Goal: Obtain resource: Download file/media

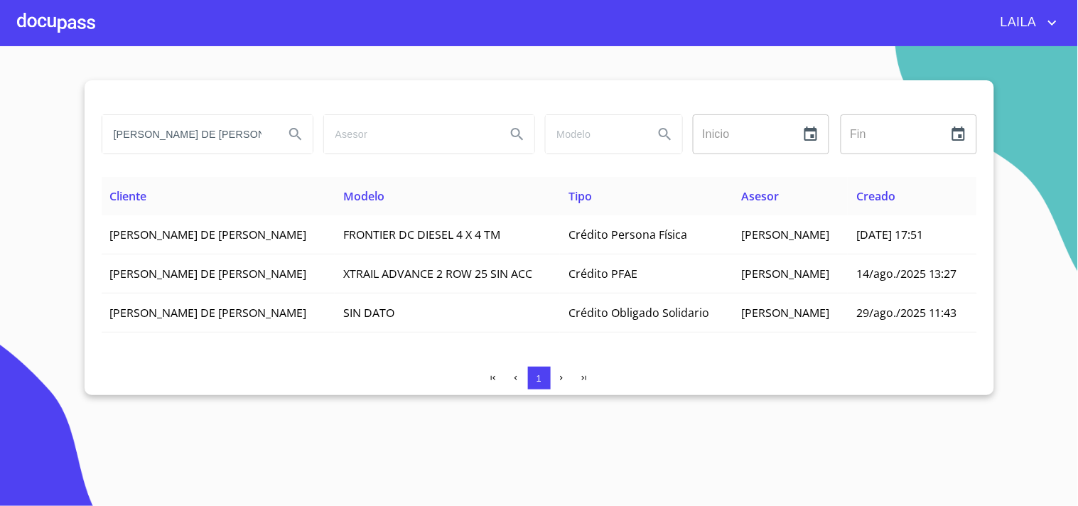
click at [261, 129] on input "[PERSON_NAME] DE [PERSON_NAME]" at bounding box center [187, 134] width 170 height 38
type input "[PERSON_NAME] [PERSON_NAME]"
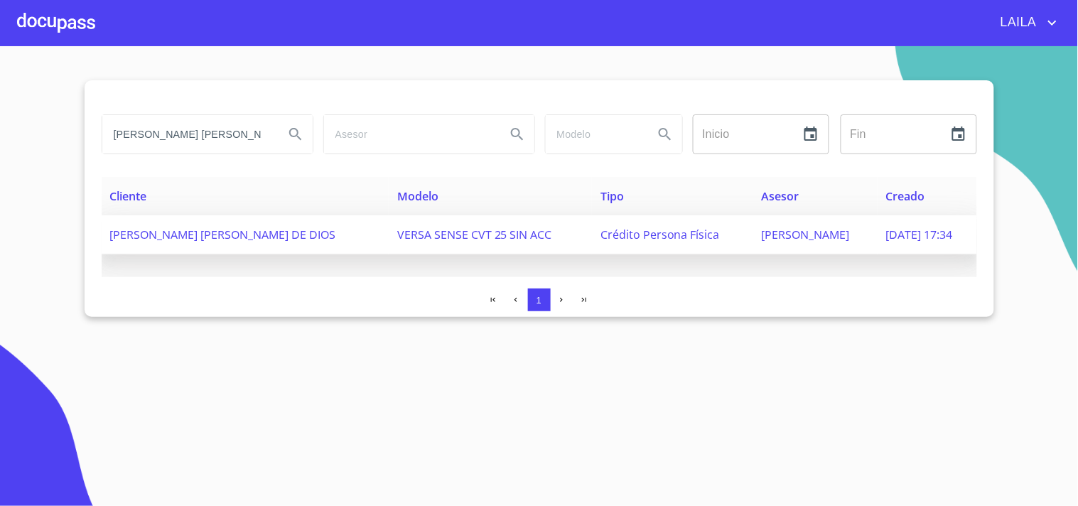
click at [226, 230] on span "[PERSON_NAME] [PERSON_NAME] DE DIOS" at bounding box center [223, 235] width 226 height 16
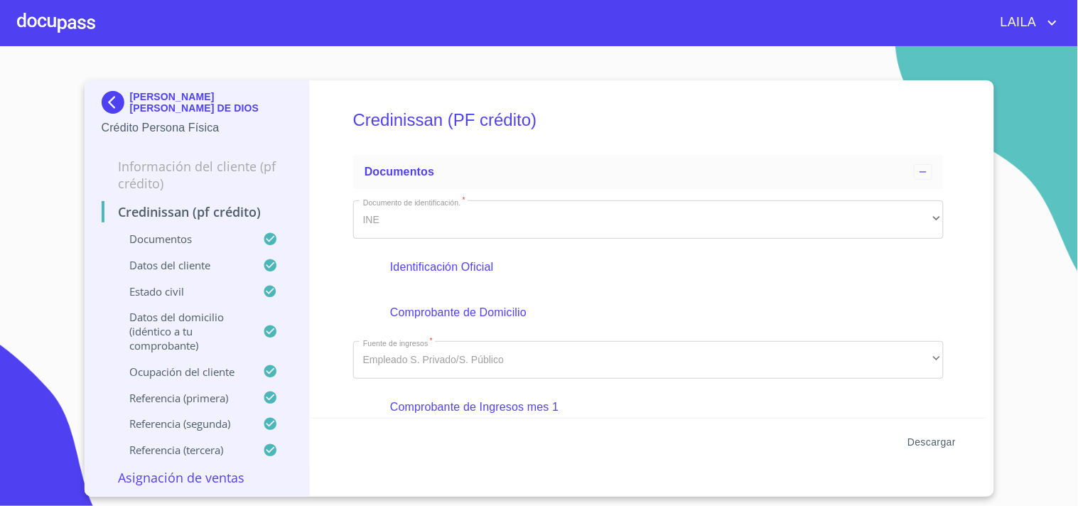
click at [928, 439] on span "Descargar" at bounding box center [931, 442] width 48 height 18
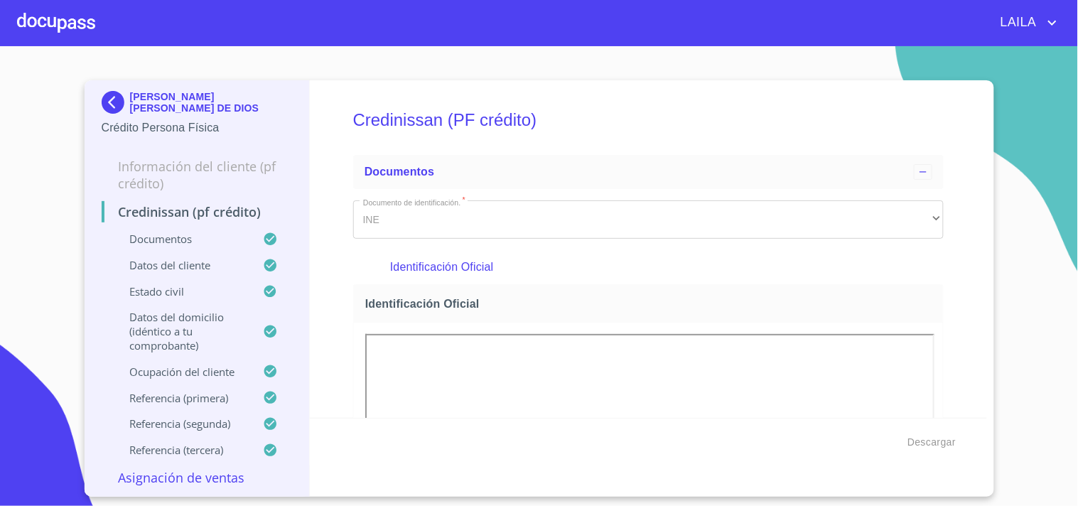
click at [117, 107] on img at bounding box center [116, 102] width 28 height 23
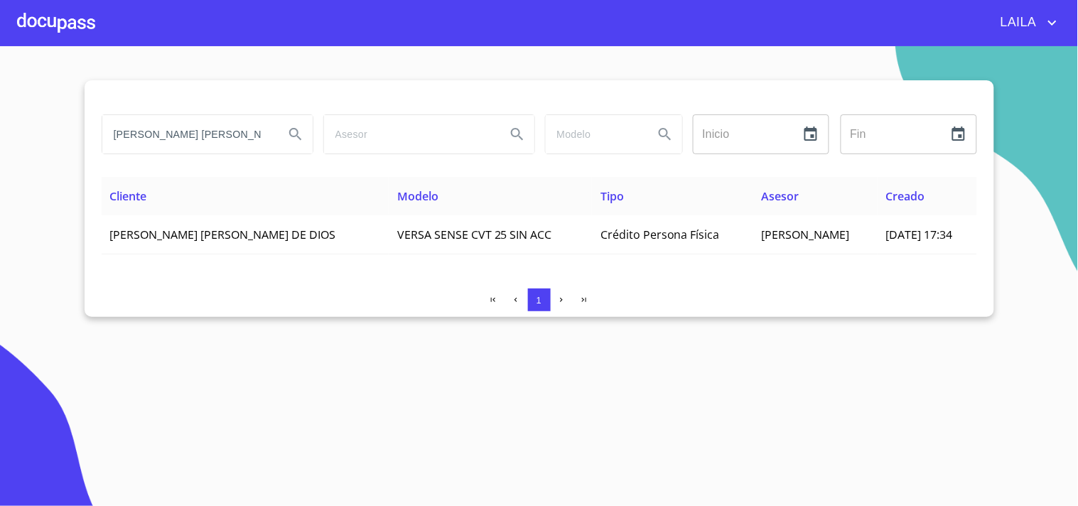
click at [186, 145] on input "[PERSON_NAME] [PERSON_NAME]" at bounding box center [187, 134] width 170 height 38
click at [185, 143] on input "[PERSON_NAME] [PERSON_NAME]" at bounding box center [187, 134] width 170 height 38
type input "[PERSON_NAME]"
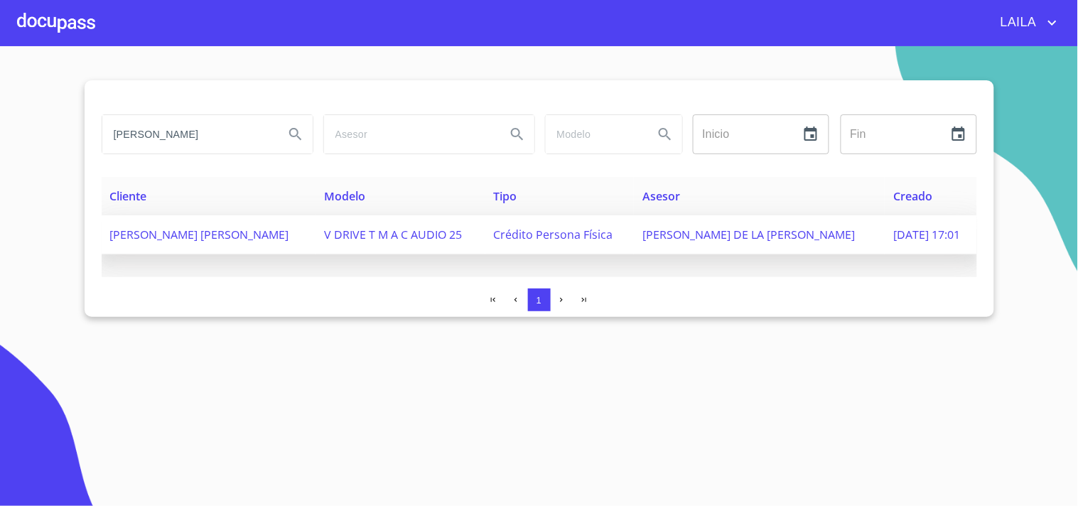
click at [236, 237] on span "[PERSON_NAME] [PERSON_NAME]" at bounding box center [199, 235] width 179 height 16
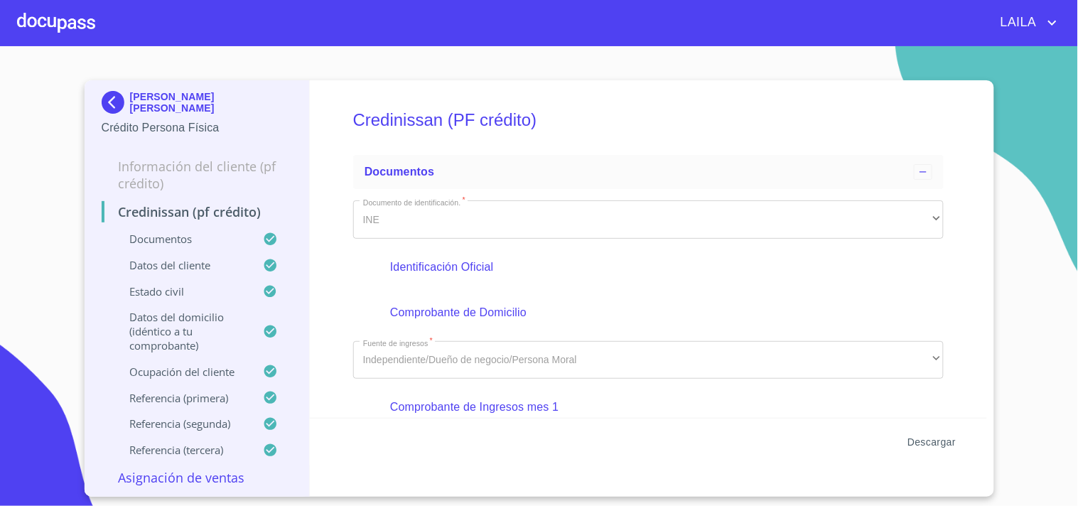
click at [931, 444] on span "Descargar" at bounding box center [931, 442] width 48 height 18
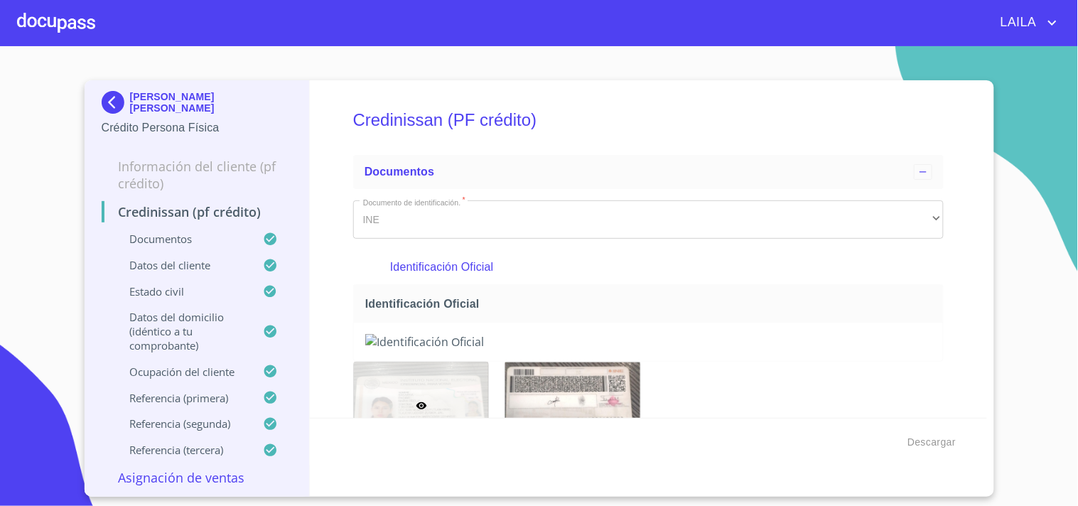
click at [131, 96] on p "[PERSON_NAME] [PERSON_NAME]" at bounding box center [211, 102] width 163 height 23
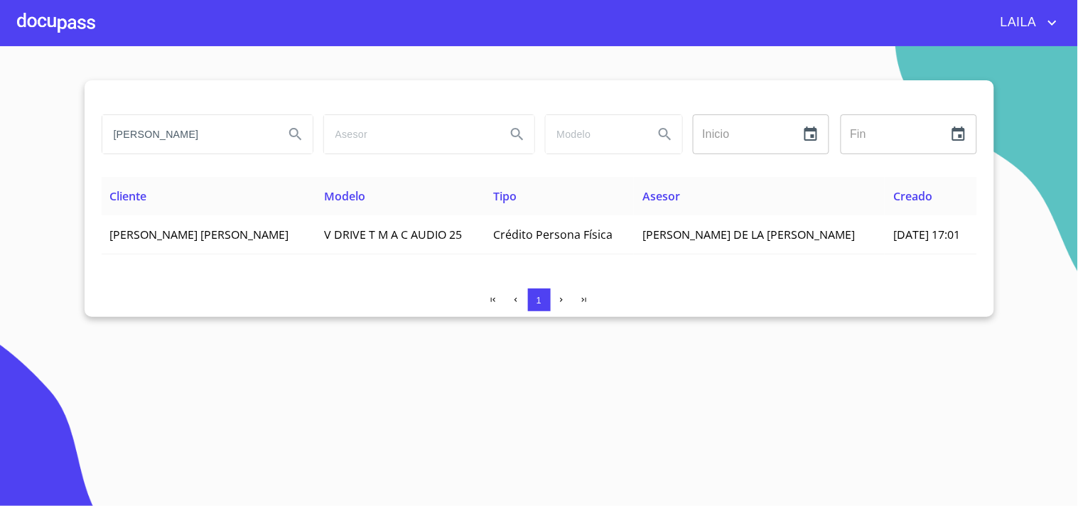
click at [205, 146] on input "[PERSON_NAME]" at bounding box center [187, 134] width 170 height 38
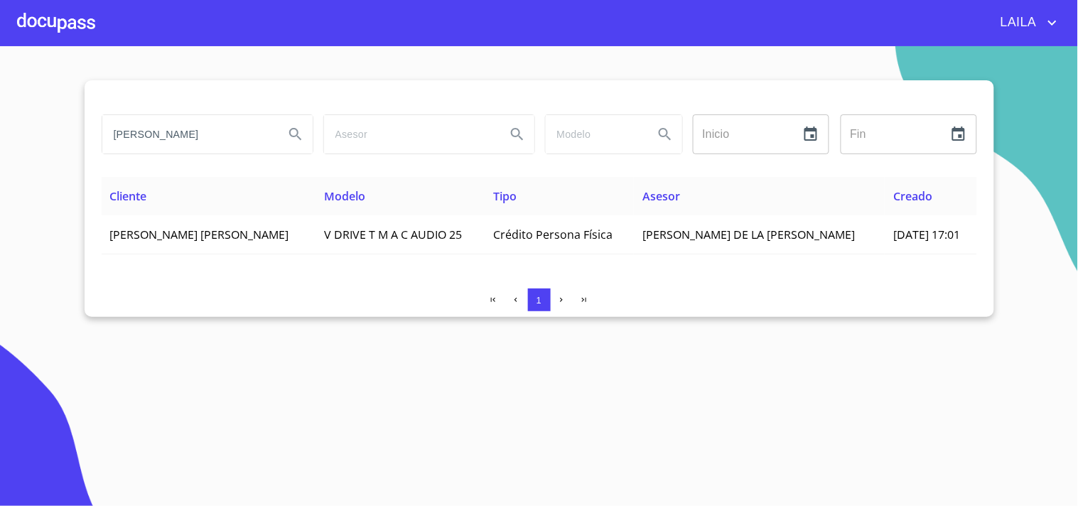
type input "[PERSON_NAME]"
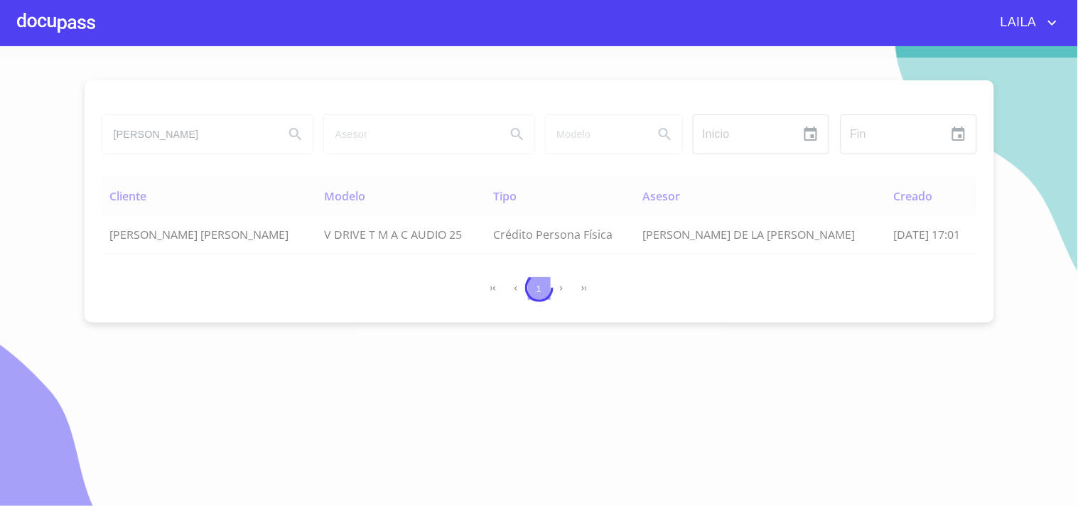
scroll to position [0, 0]
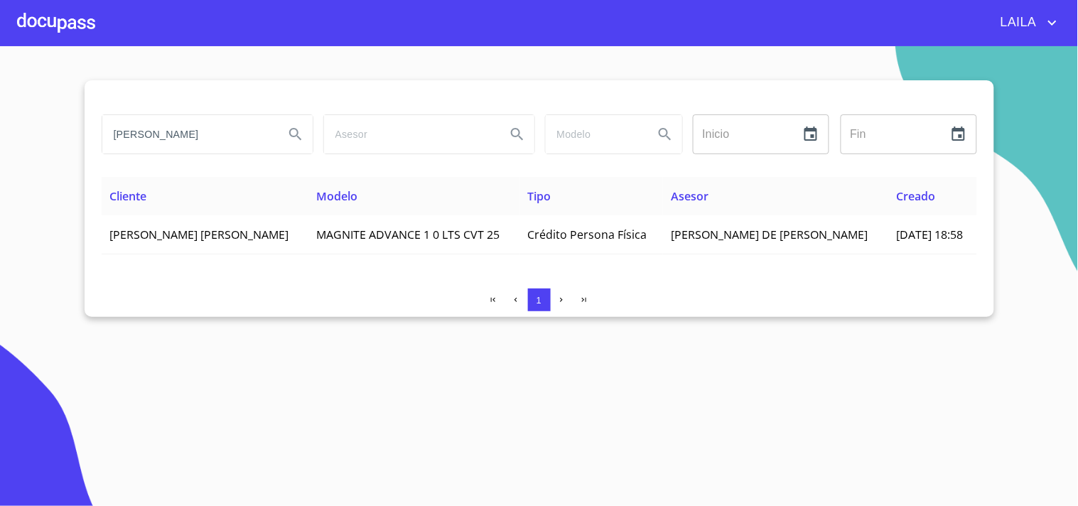
click at [308, 242] on td "[PERSON_NAME] [PERSON_NAME]" at bounding box center [205, 234] width 207 height 39
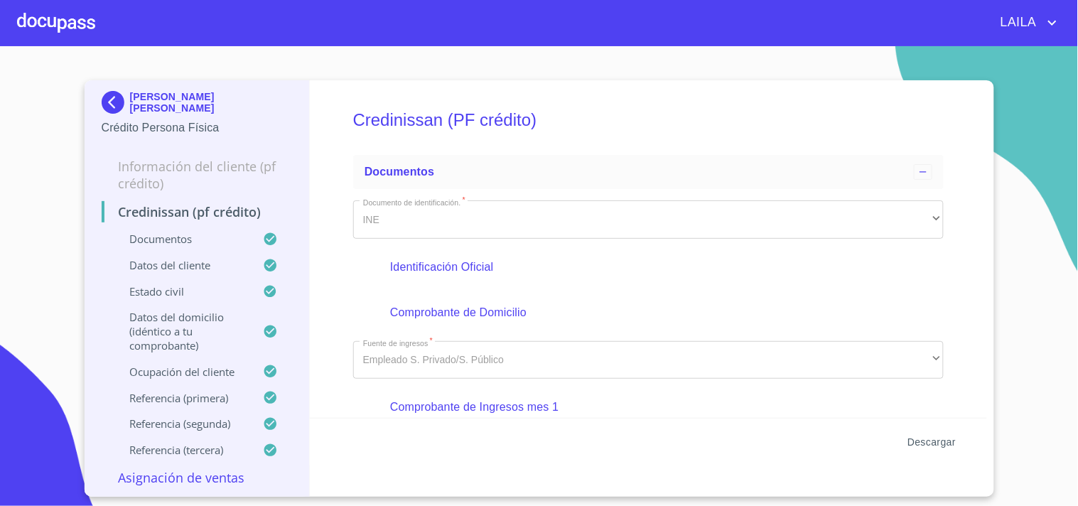
click at [913, 438] on span "Descargar" at bounding box center [931, 442] width 48 height 18
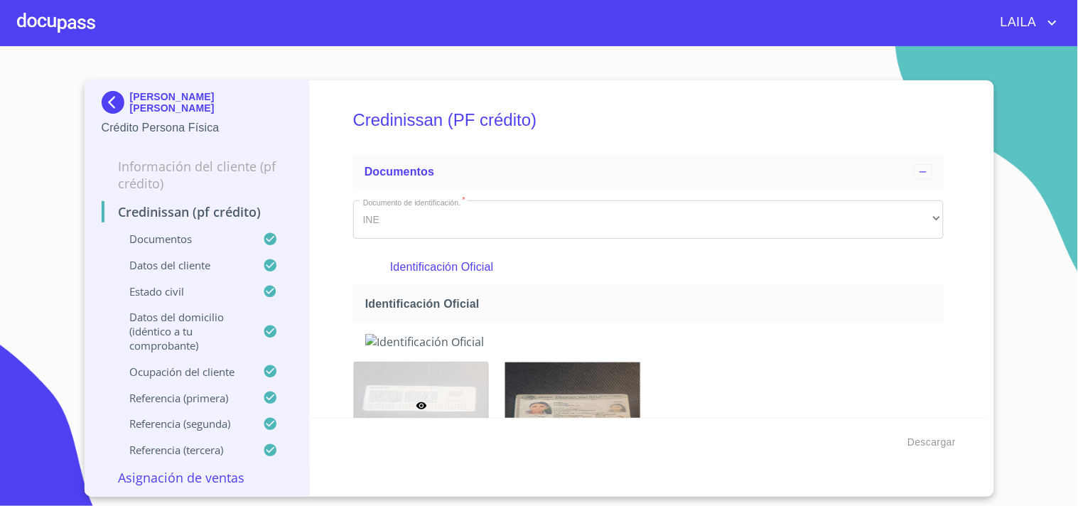
click at [116, 97] on img at bounding box center [116, 102] width 28 height 23
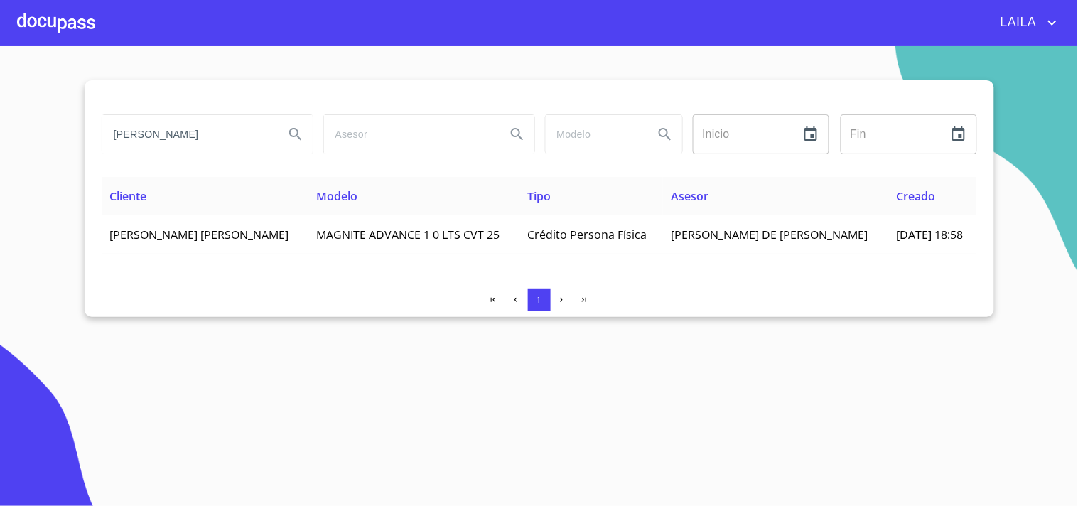
click at [243, 138] on input "[PERSON_NAME]" at bounding box center [187, 134] width 170 height 38
type input "[PERSON_NAME]"
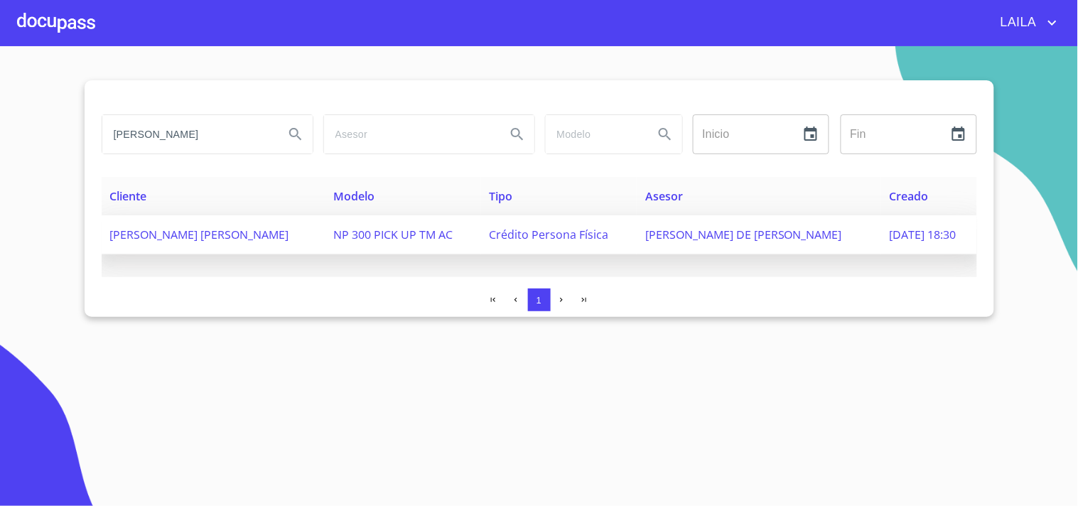
click at [188, 233] on span "[PERSON_NAME] [PERSON_NAME]" at bounding box center [199, 235] width 179 height 16
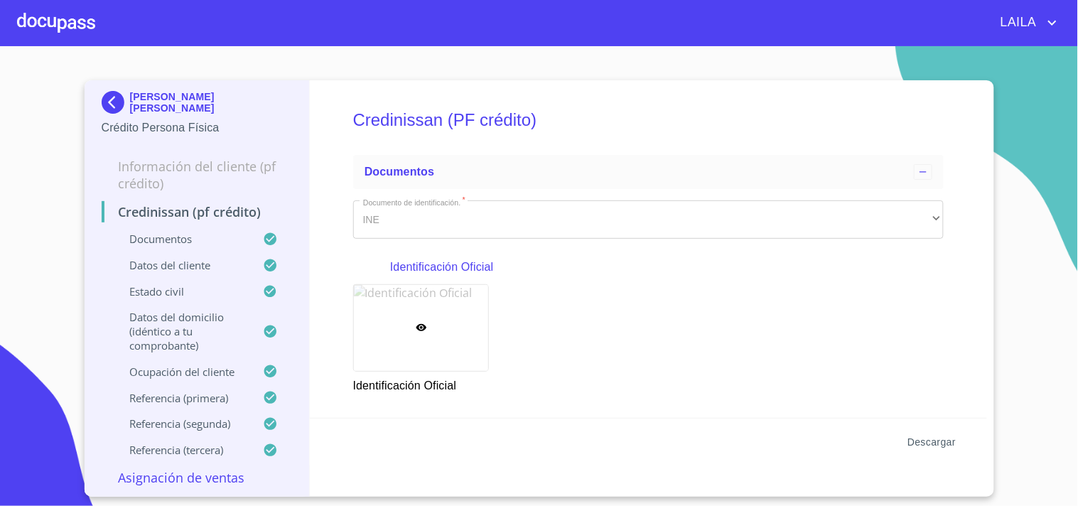
click at [945, 441] on span "Descargar" at bounding box center [931, 442] width 48 height 18
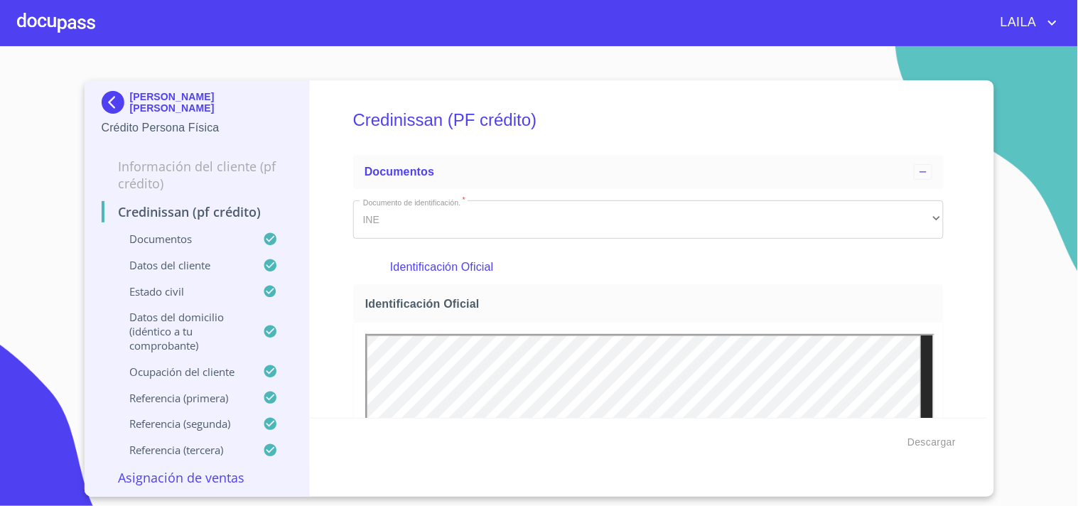
click at [114, 101] on img at bounding box center [116, 102] width 28 height 23
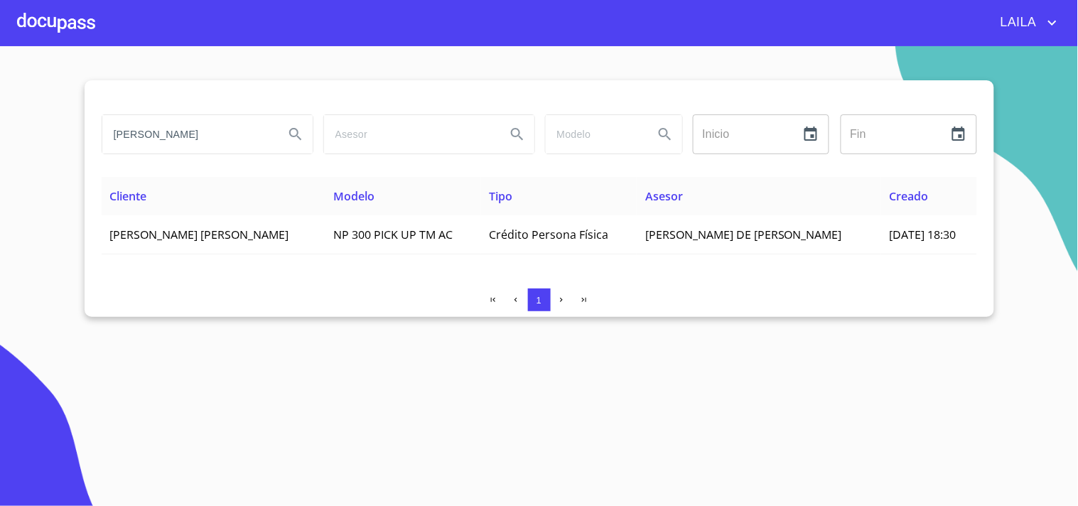
click at [188, 140] on input "[PERSON_NAME]" at bounding box center [187, 134] width 170 height 38
type input "d"
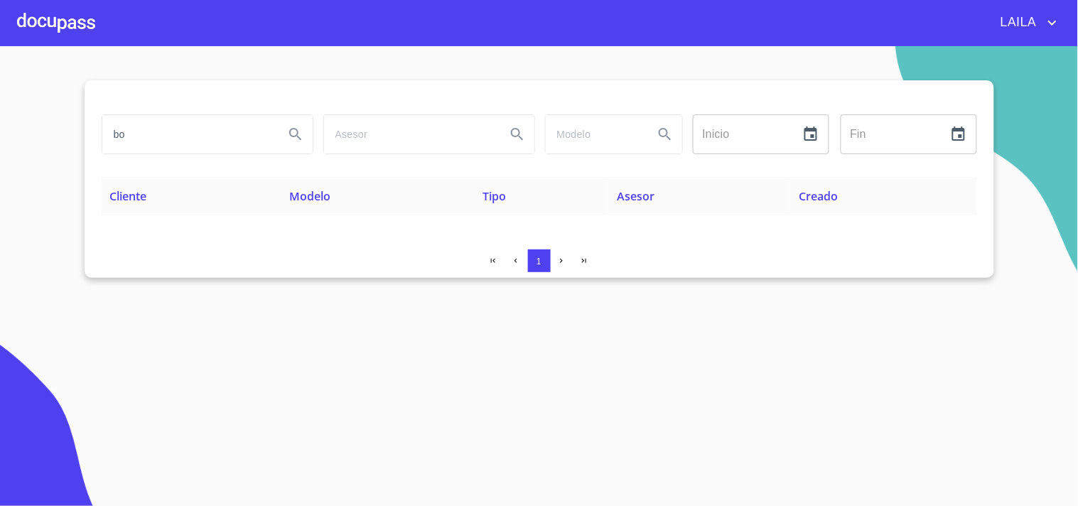
type input "b"
type input "frescos y secos"
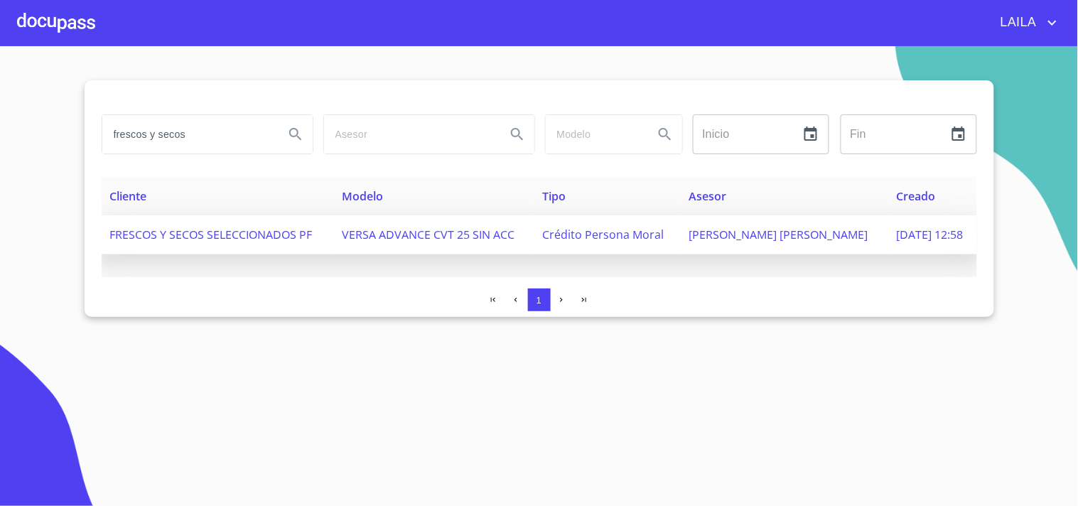
click at [279, 229] on span "FRESCOS Y SECOS SELECCIONADOS PF" at bounding box center [211, 235] width 202 height 16
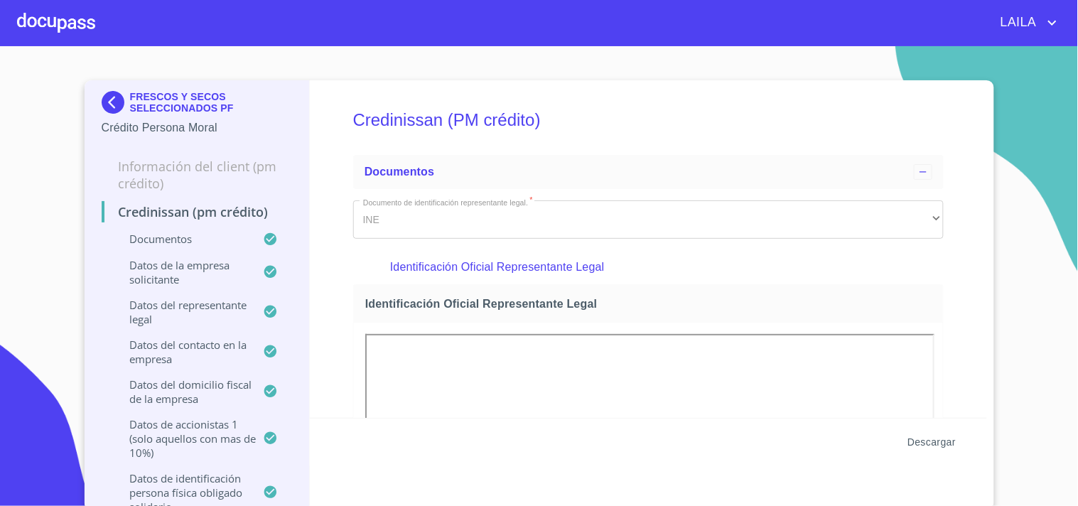
click at [936, 441] on span "Descargar" at bounding box center [931, 442] width 48 height 18
click at [107, 96] on img at bounding box center [116, 102] width 28 height 23
